Goal: Information Seeking & Learning: Learn about a topic

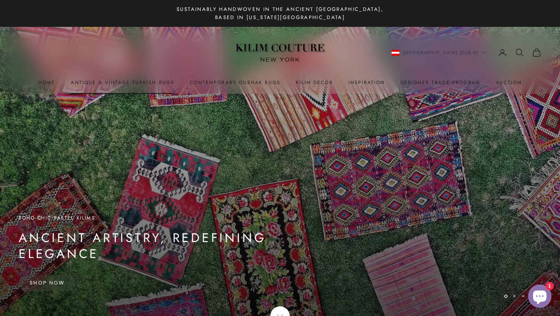
click at [148, 82] on link "Antique & Vintage Turkish Rugs" at bounding box center [122, 83] width 103 height 8
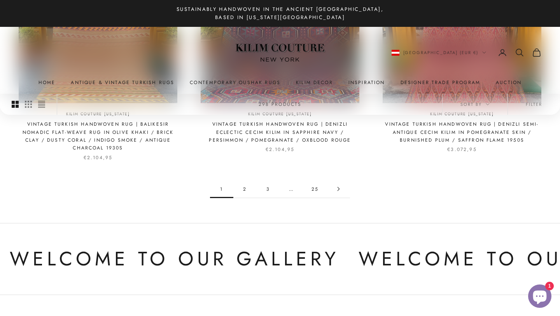
scroll to position [809, 0]
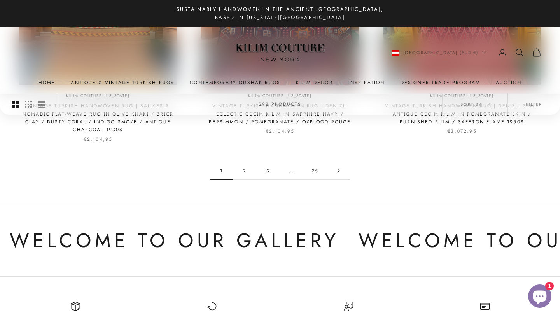
click at [245, 163] on link "2" at bounding box center [244, 171] width 23 height 18
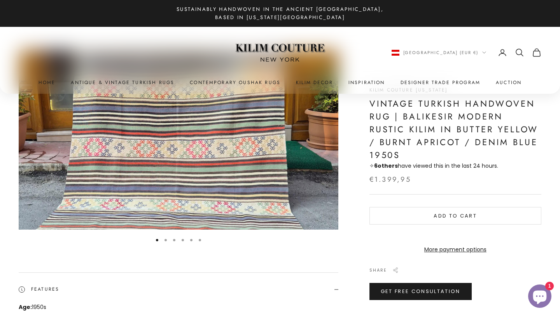
scroll to position [69, 0]
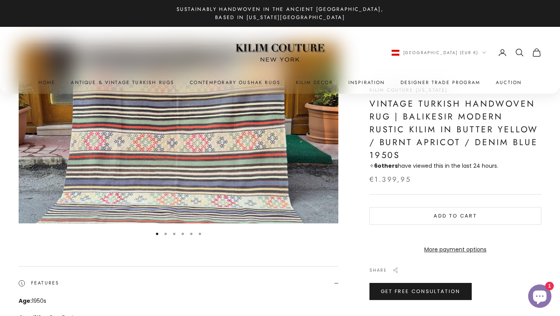
click at [165, 235] on button "Go to item 2" at bounding box center [166, 234] width 2 height 2
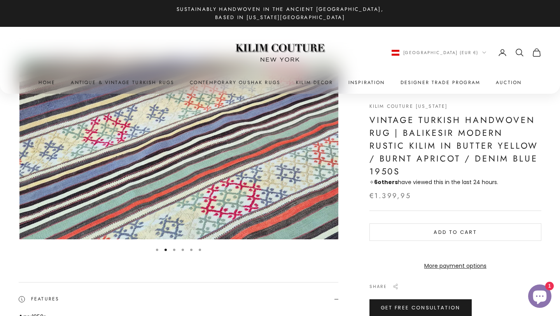
scroll to position [0, 329]
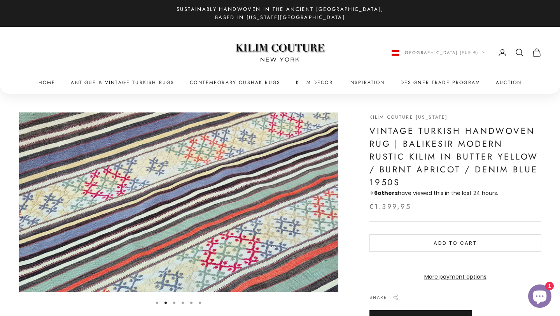
click at [175, 303] on button "Go to item 3" at bounding box center [174, 303] width 2 height 2
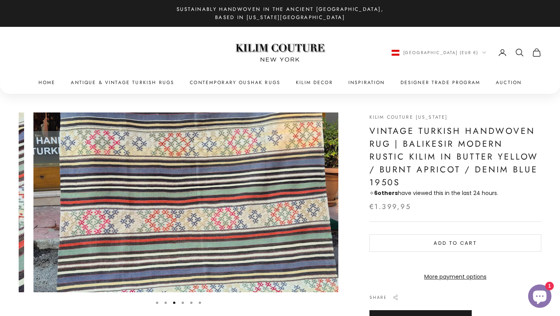
scroll to position [0, 658]
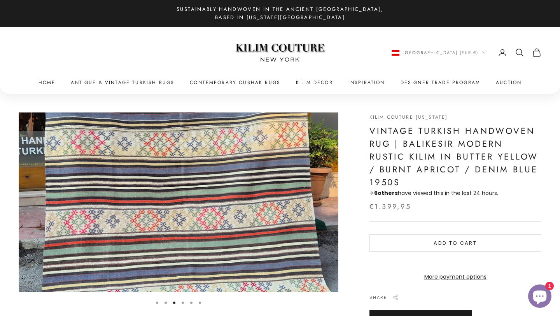
click at [183, 303] on button "Go to item 4" at bounding box center [183, 303] width 2 height 2
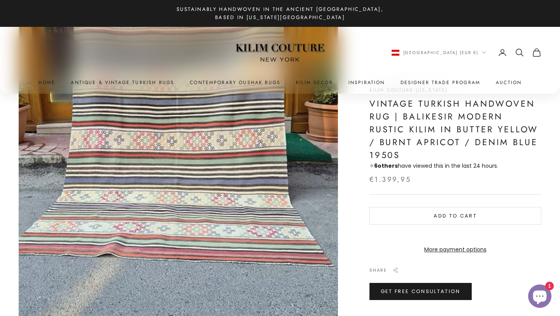
scroll to position [321, 0]
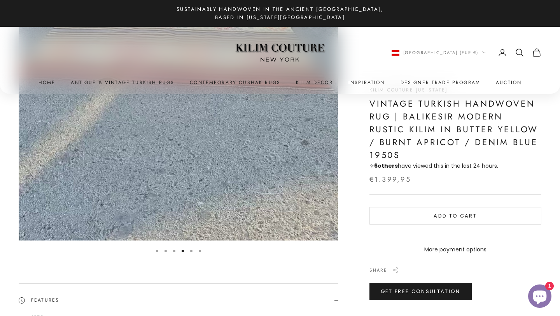
click at [193, 251] on button "Go to item 5" at bounding box center [191, 251] width 2 height 2
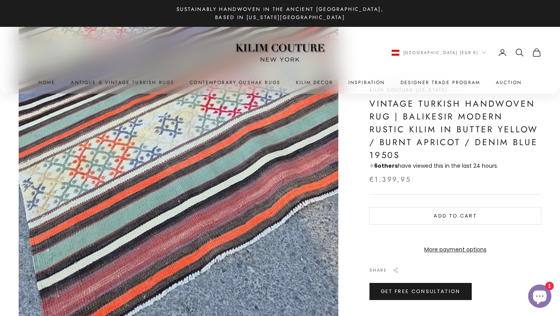
scroll to position [449, 0]
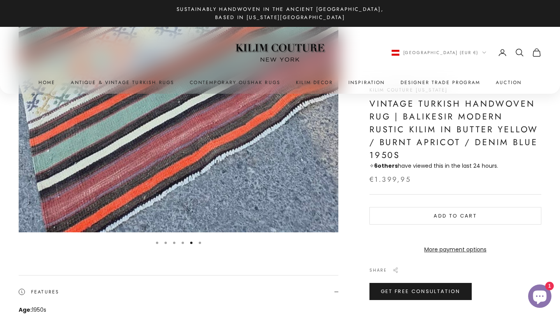
click at [201, 244] on button "Go to item 6" at bounding box center [200, 243] width 2 height 2
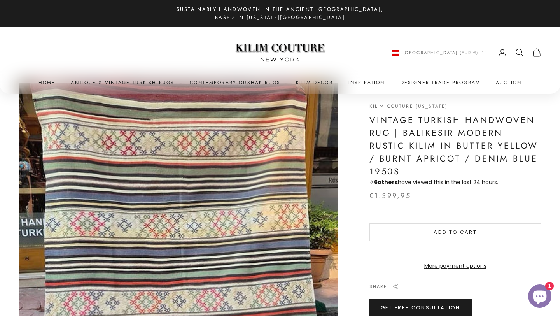
scroll to position [0, 0]
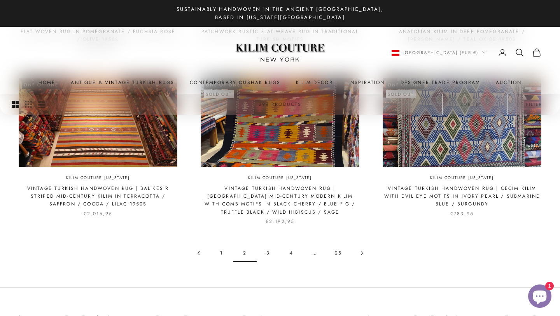
scroll to position [711, 0]
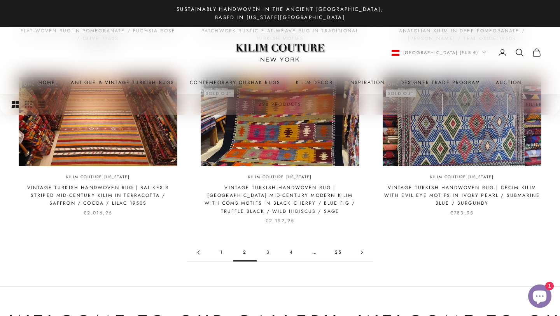
click at [268, 252] on link "3" at bounding box center [268, 253] width 23 height 18
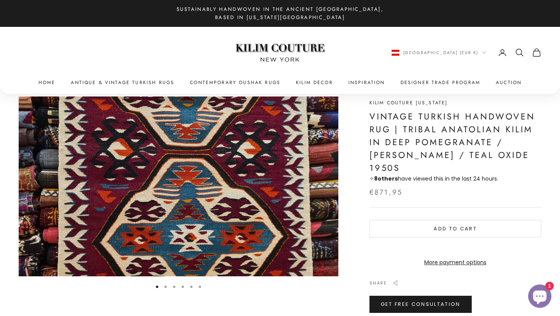
scroll to position [17, 0]
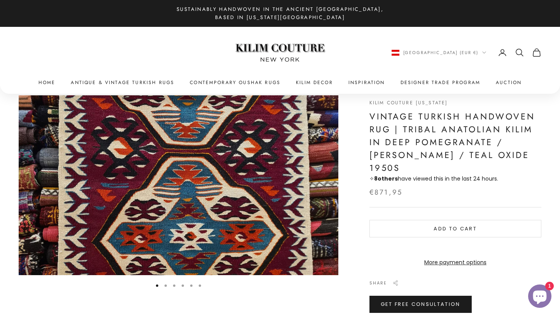
click at [165, 285] on button "Go to item 2" at bounding box center [166, 285] width 2 height 2
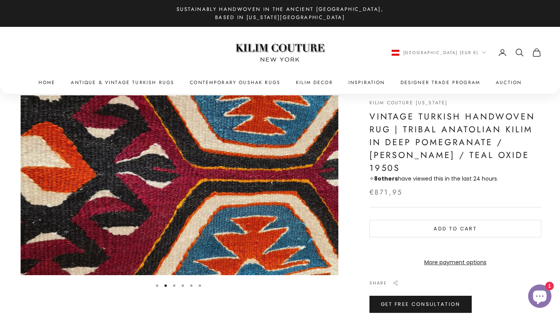
scroll to position [0, 329]
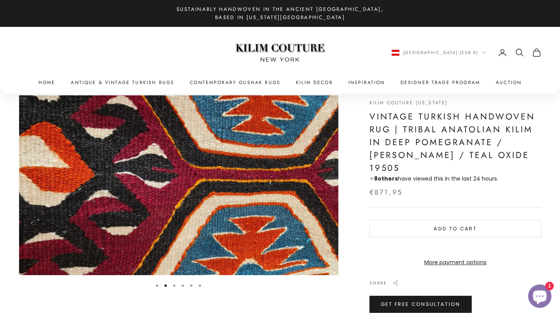
click at [175, 286] on button "Go to item 3" at bounding box center [174, 285] width 2 height 2
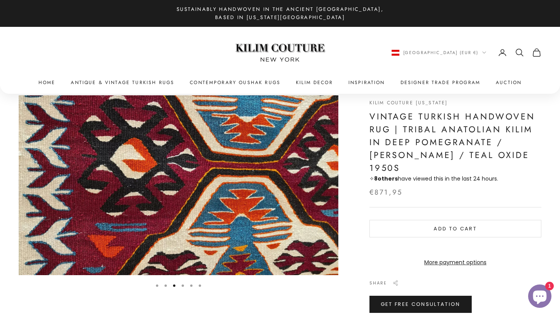
click at [182, 286] on button "Go to item 4" at bounding box center [183, 285] width 2 height 2
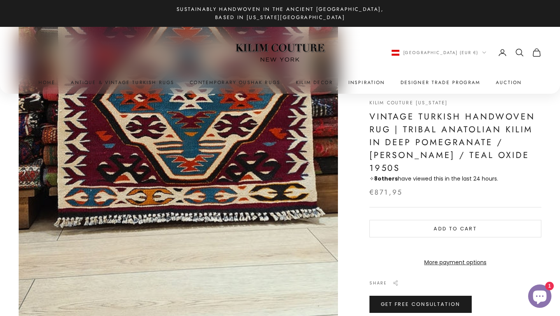
scroll to position [454, 0]
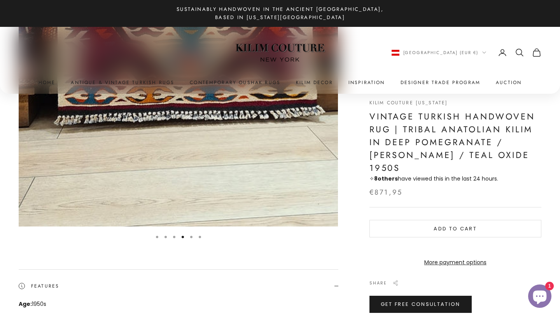
click at [191, 237] on button "Go to item 5" at bounding box center [191, 237] width 2 height 2
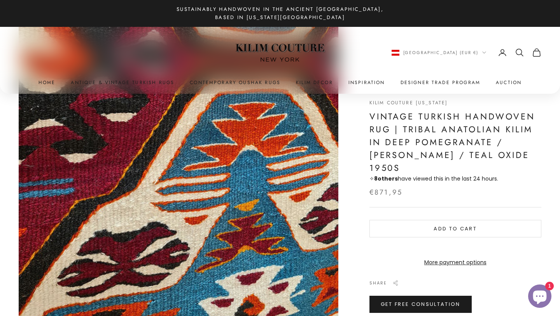
scroll to position [435, 0]
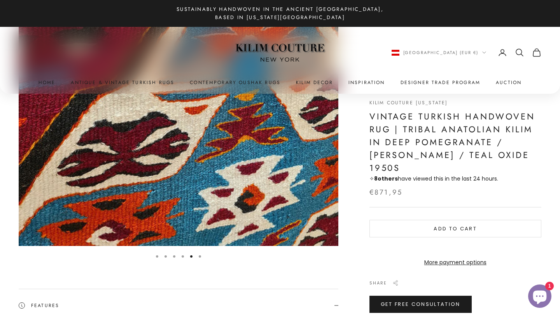
click at [201, 256] on button "Go to item 6" at bounding box center [200, 256] width 2 height 2
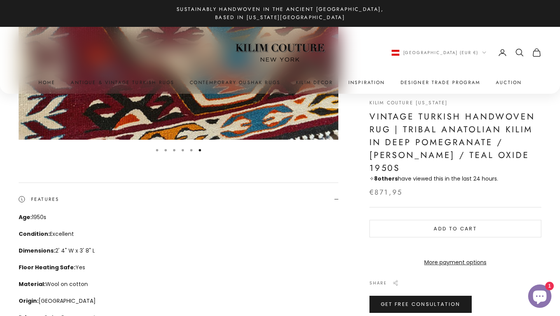
scroll to position [607, 0]
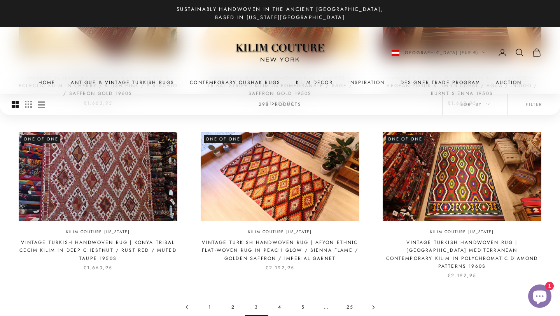
scroll to position [686, 0]
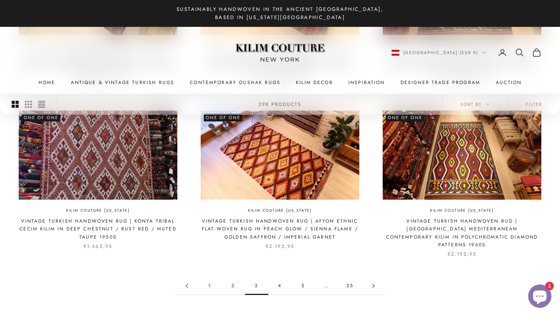
click at [279, 277] on link "4" at bounding box center [279, 286] width 23 height 18
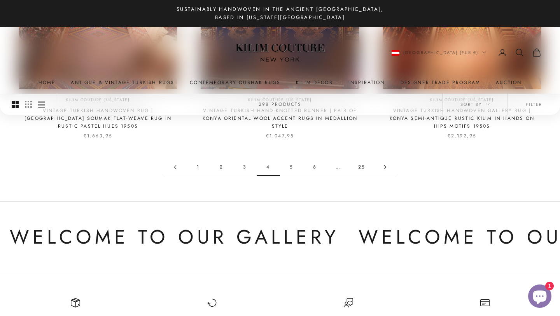
scroll to position [806, 0]
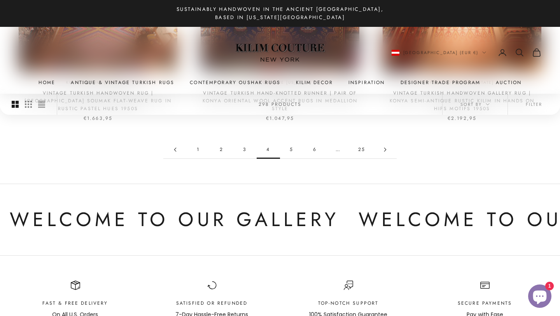
click at [290, 142] on link "5" at bounding box center [291, 150] width 23 height 18
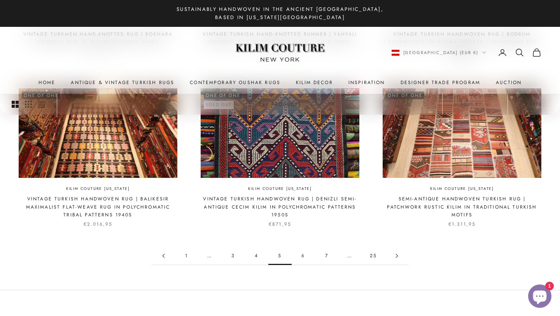
scroll to position [698, 0]
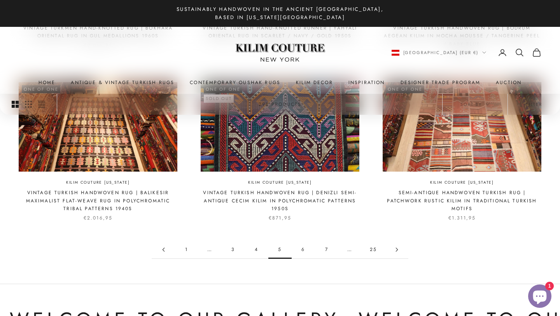
click at [303, 246] on link "6" at bounding box center [303, 250] width 23 height 18
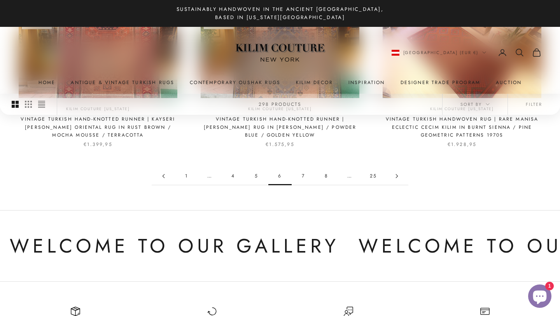
scroll to position [829, 0]
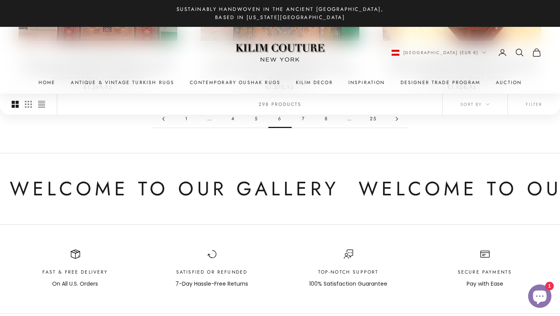
click at [306, 121] on link "7" at bounding box center [303, 119] width 23 height 18
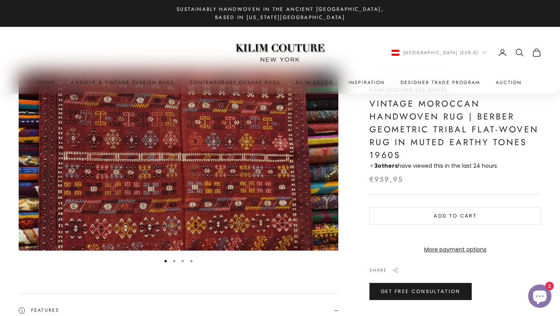
scroll to position [46, 0]
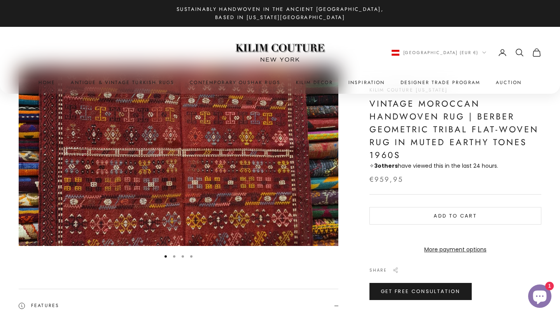
click at [174, 255] on button "Go to item 2" at bounding box center [174, 256] width 2 height 2
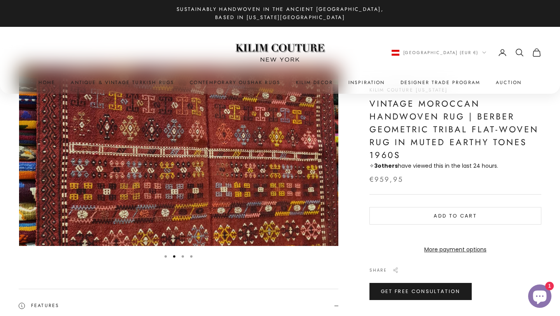
click at [182, 258] on button "Go to item 3" at bounding box center [183, 256] width 2 height 2
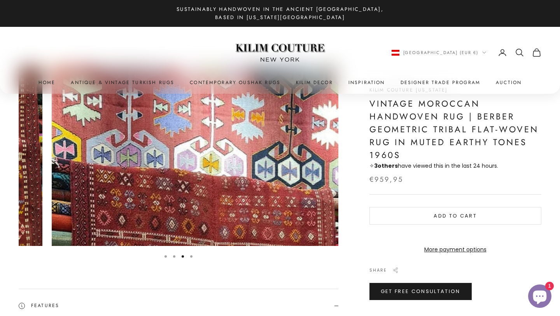
scroll to position [0, 658]
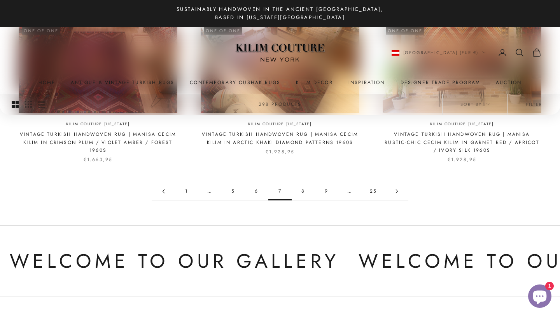
scroll to position [777, 0]
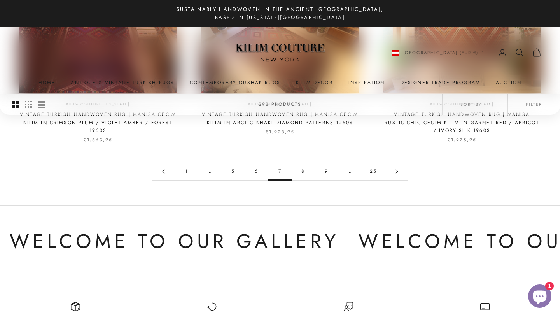
click at [302, 175] on link "8" at bounding box center [303, 172] width 23 height 18
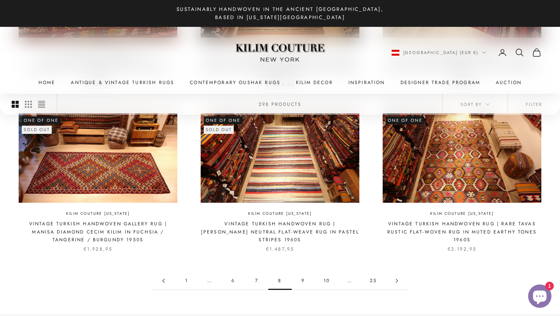
scroll to position [670, 0]
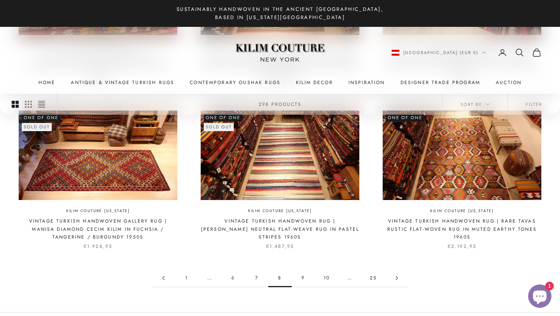
click at [302, 273] on link "9" at bounding box center [303, 278] width 23 height 18
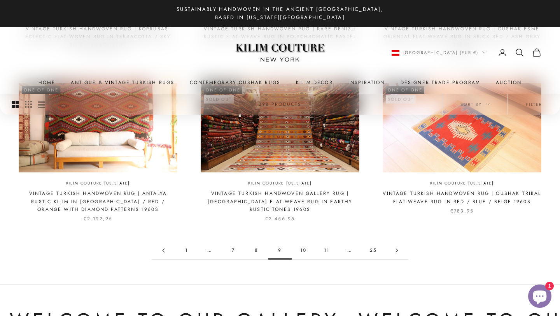
scroll to position [656, 0]
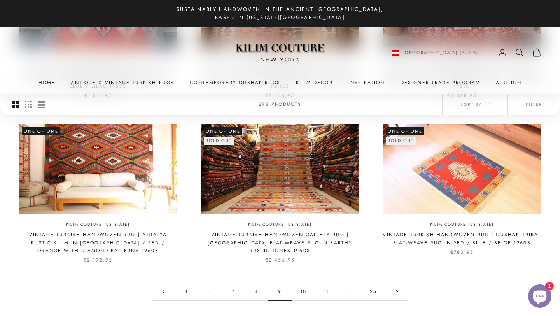
click at [305, 285] on link "10" at bounding box center [303, 292] width 23 height 18
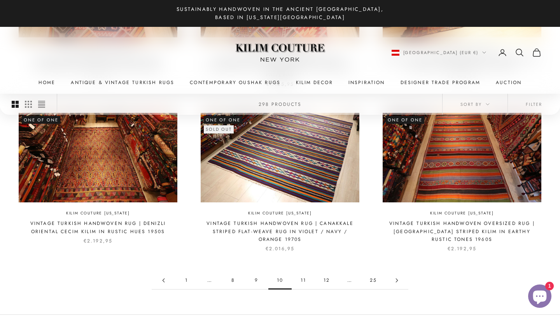
scroll to position [670, 0]
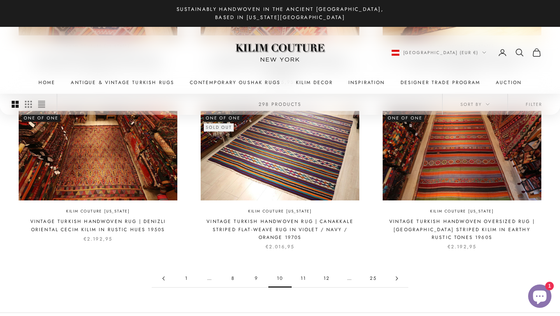
click at [305, 279] on link "11" at bounding box center [303, 279] width 23 height 18
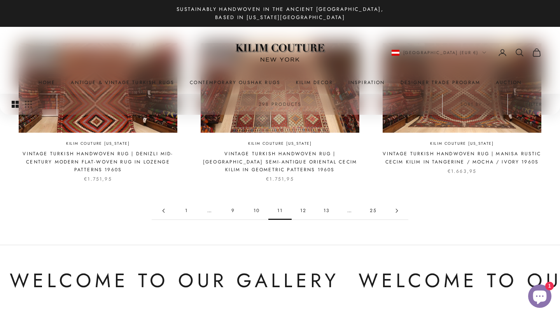
scroll to position [738, 0]
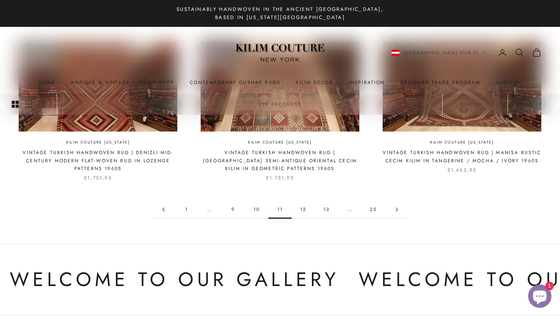
click at [302, 209] on link "12" at bounding box center [303, 210] width 23 height 18
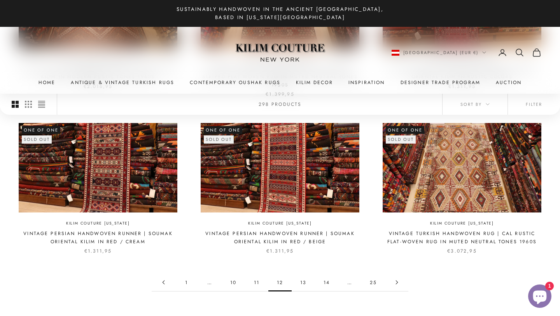
scroll to position [678, 0]
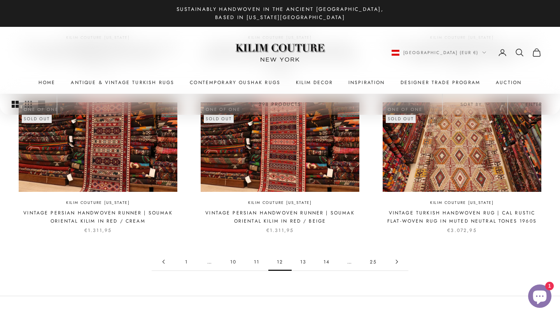
click at [302, 253] on link "13" at bounding box center [303, 262] width 23 height 18
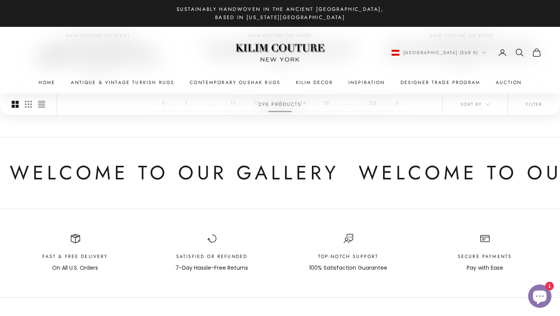
scroll to position [784, 0]
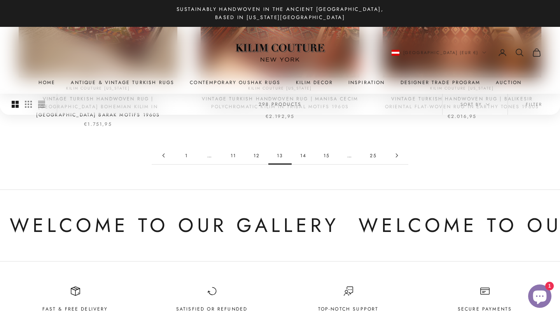
click at [305, 156] on link "14" at bounding box center [303, 156] width 23 height 18
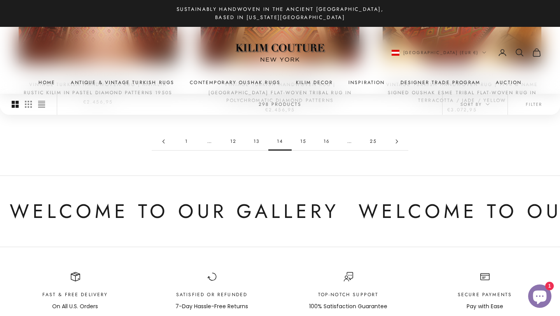
scroll to position [816, 0]
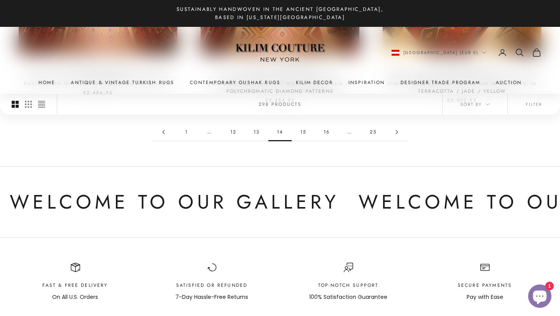
click at [302, 130] on link "15" at bounding box center [303, 132] width 23 height 18
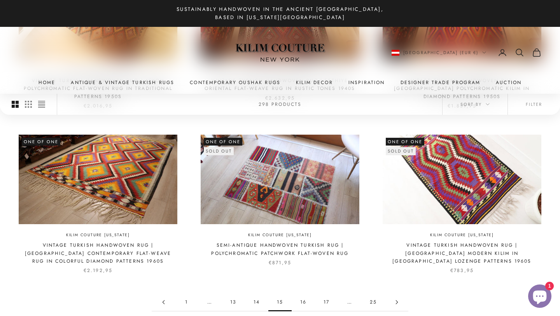
scroll to position [663, 0]
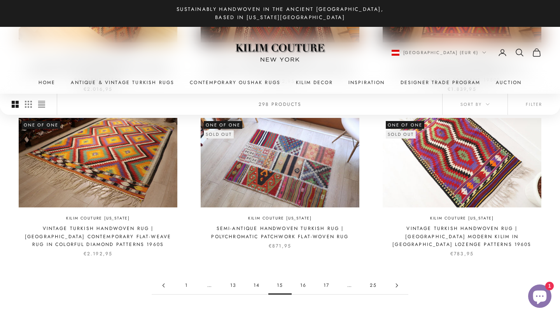
click at [306, 288] on link "16" at bounding box center [303, 286] width 23 height 18
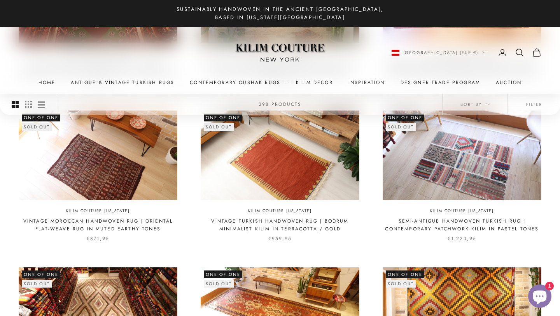
scroll to position [574, 0]
